Goal: Find specific page/section: Find specific page/section

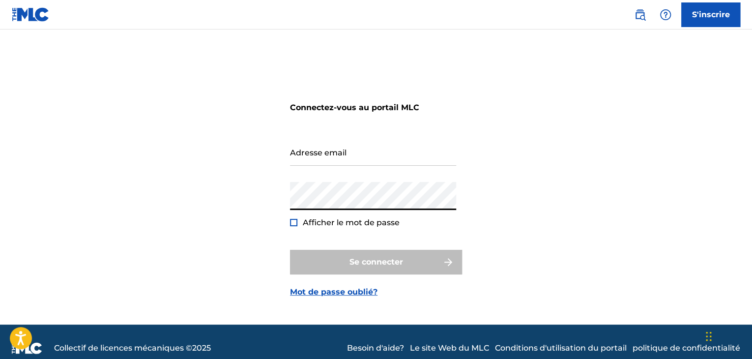
type input "[EMAIL_ADDRESS][DOMAIN_NAME]"
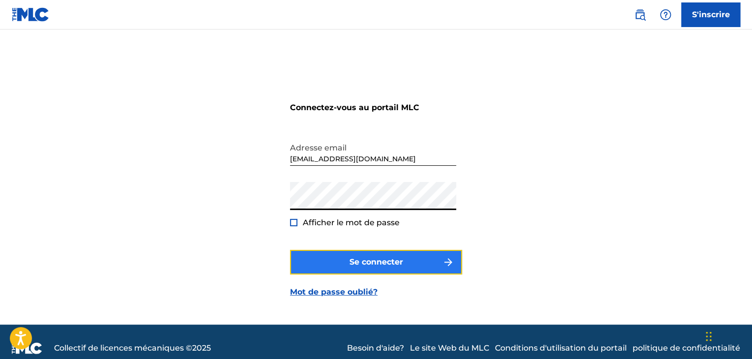
click at [347, 255] on button "Se connecter" at bounding box center [376, 262] width 172 height 25
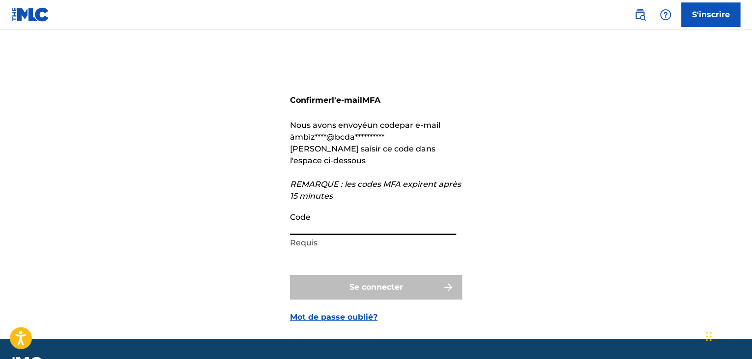
click at [328, 228] on input "Code" at bounding box center [373, 221] width 166 height 28
paste input "017495"
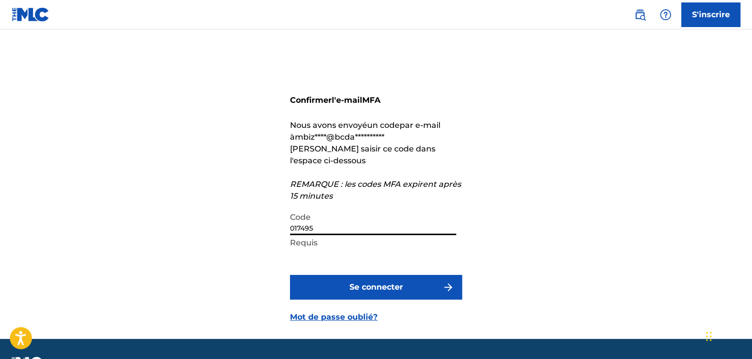
type input "017495"
click at [290, 275] on button "Se connecter" at bounding box center [376, 287] width 172 height 25
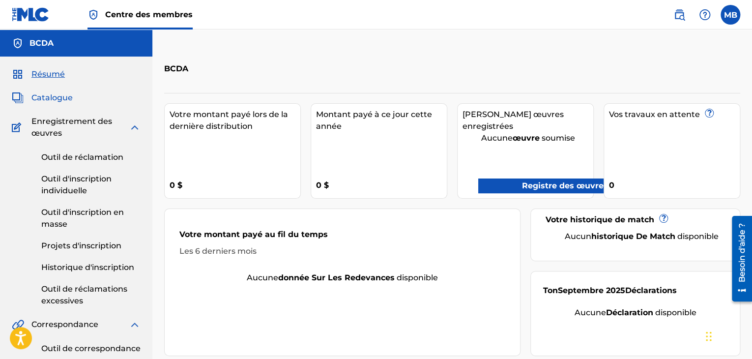
click at [53, 100] on font "Catalogue" at bounding box center [51, 97] width 41 height 9
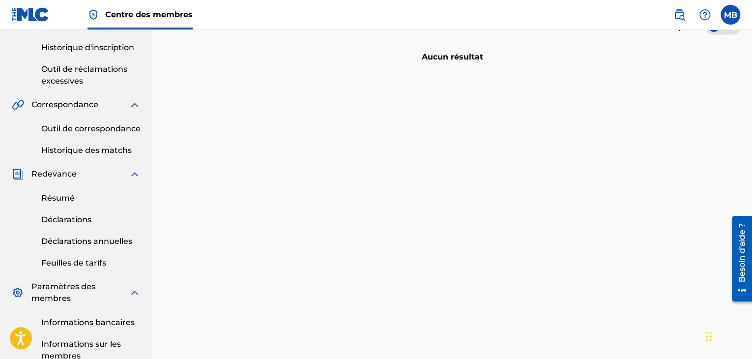
scroll to position [222, 0]
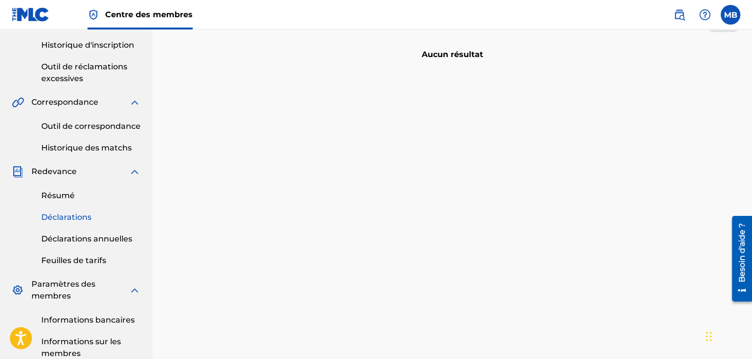
click at [69, 218] on font "Déclarations" at bounding box center [66, 216] width 50 height 9
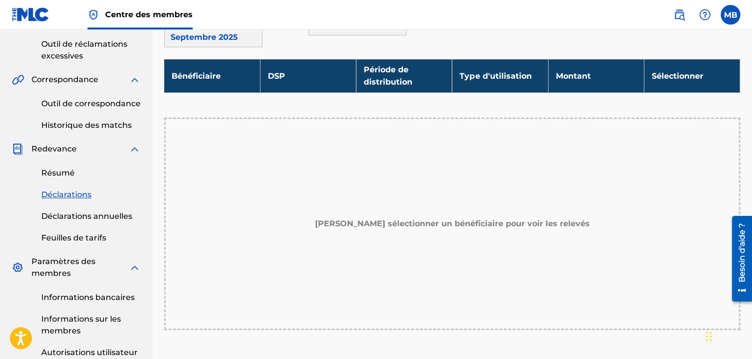
scroll to position [244, 0]
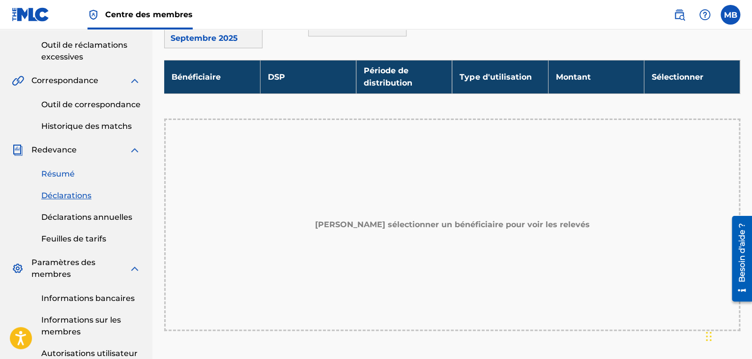
click at [60, 175] on font "Résumé" at bounding box center [57, 173] width 33 height 9
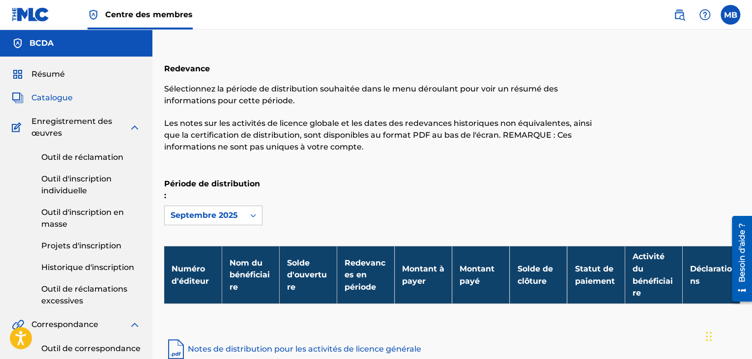
click at [39, 102] on font "Catalogue" at bounding box center [51, 97] width 41 height 9
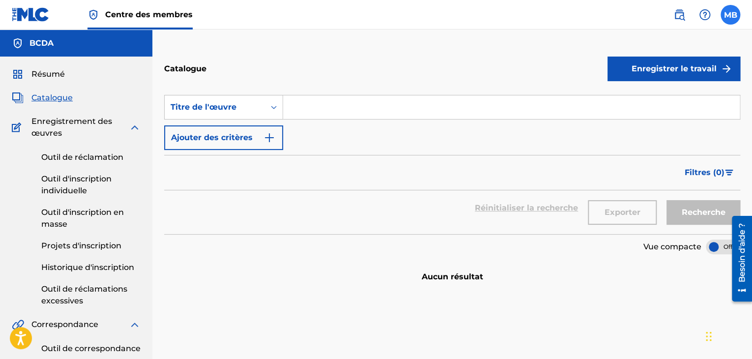
click at [735, 23] on label at bounding box center [731, 15] width 20 height 20
click at [731, 15] on input "MB [PERSON_NAME] [EMAIL_ADDRESS][DOMAIN_NAME] Notification Preferences Profil S…" at bounding box center [731, 15] width 0 height 0
click at [38, 71] on font "Résumé" at bounding box center [47, 73] width 33 height 9
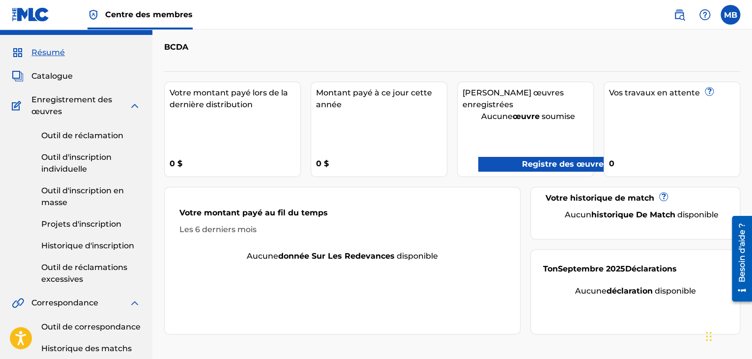
scroll to position [21, 0]
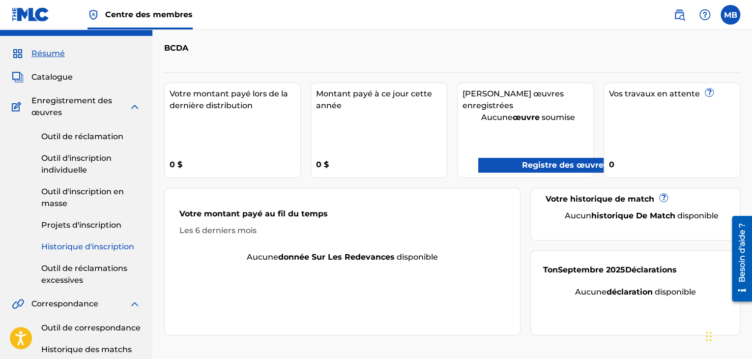
click at [97, 248] on font "Historique d'inscription" at bounding box center [87, 246] width 93 height 9
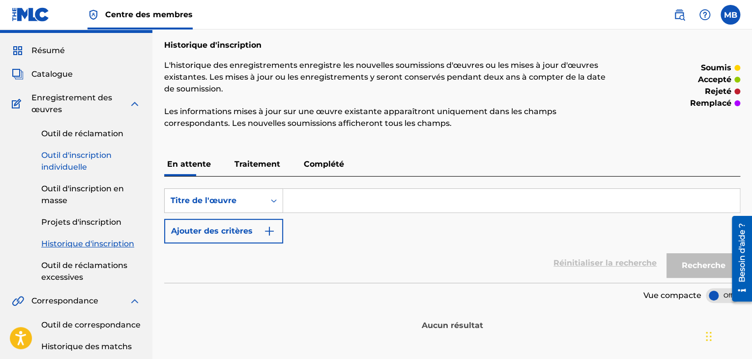
scroll to position [24, 0]
click at [93, 221] on font "Projets d'inscription" at bounding box center [81, 221] width 80 height 9
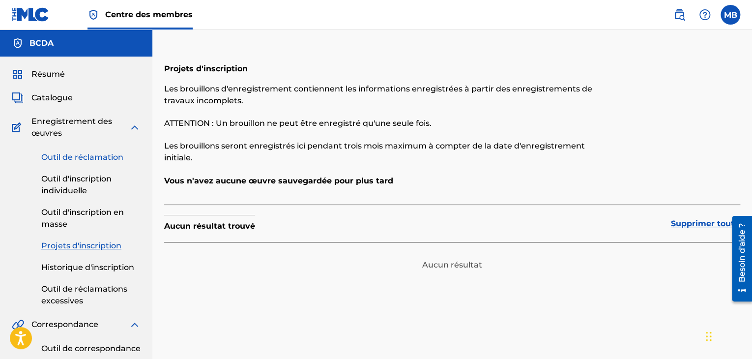
click at [73, 156] on font "Outil de réclamation" at bounding box center [82, 156] width 82 height 9
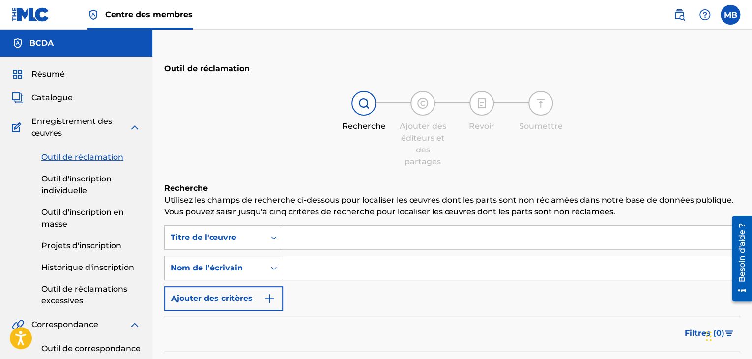
click at [67, 105] on div "Résumé Catalogue Enregistrement des œuvres Outil de réclamation Outil d'inscrip…" at bounding box center [76, 358] width 152 height 602
click at [60, 99] on font "Catalogue" at bounding box center [51, 97] width 41 height 9
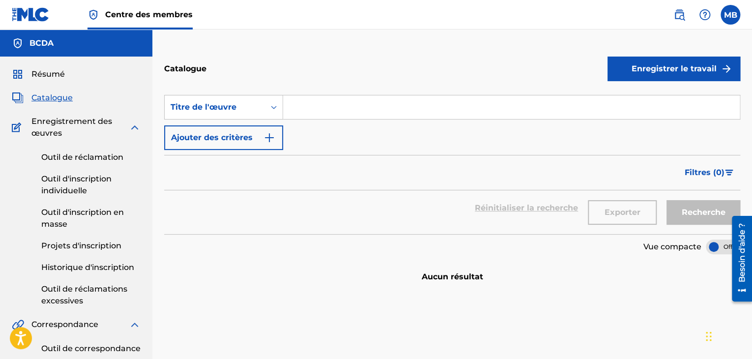
click at [293, 105] on input "Formulaire de recherche" at bounding box center [511, 107] width 457 height 24
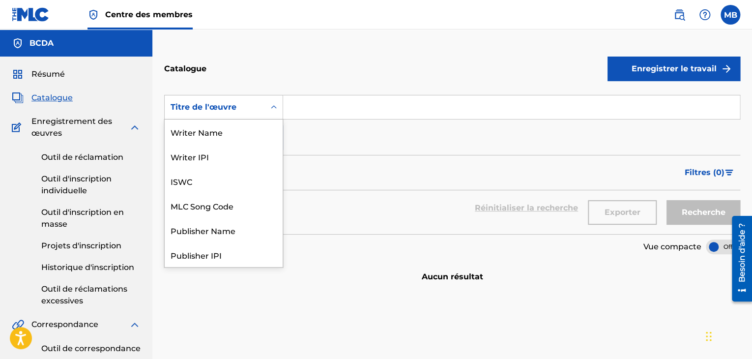
click at [266, 107] on div "Formulaire de recherche" at bounding box center [274, 107] width 18 height 18
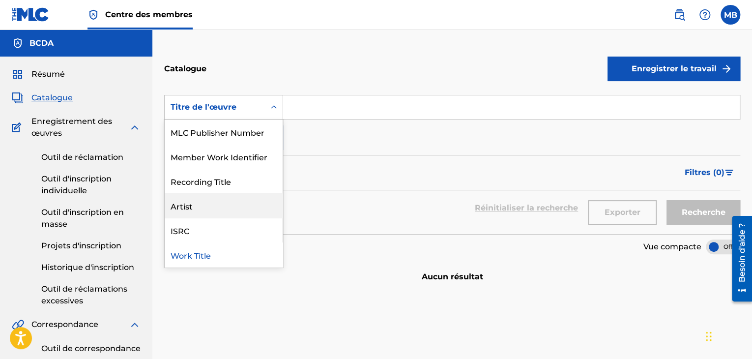
click at [194, 202] on div "Artist" at bounding box center [224, 205] width 118 height 25
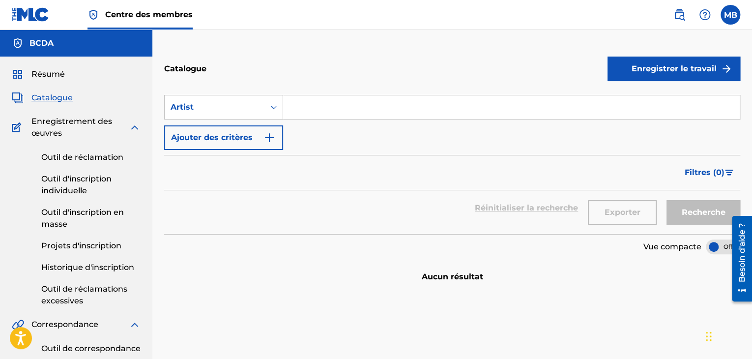
click at [306, 108] on input "Formulaire de recherche" at bounding box center [511, 107] width 457 height 24
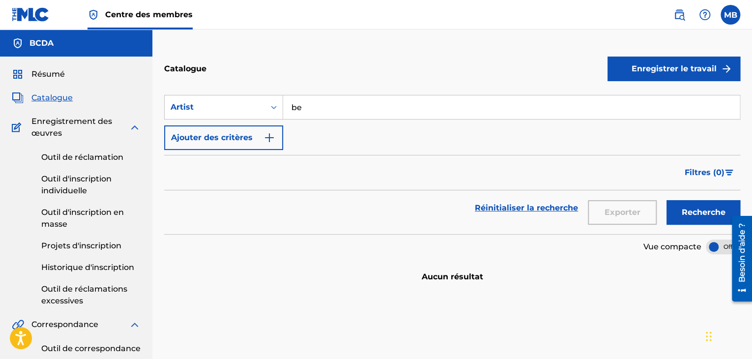
type input "b"
click at [667, 200] on button "Recherche" at bounding box center [704, 212] width 74 height 25
click at [337, 109] on input "BEAUCLAIR DE LA REPUBLIQUE" at bounding box center [511, 107] width 457 height 24
type input "BEAUCLAIRE DE LA REPUBLIQUE"
click at [667, 200] on button "Recherche" at bounding box center [704, 212] width 74 height 25
